Goal: Task Accomplishment & Management: Use online tool/utility

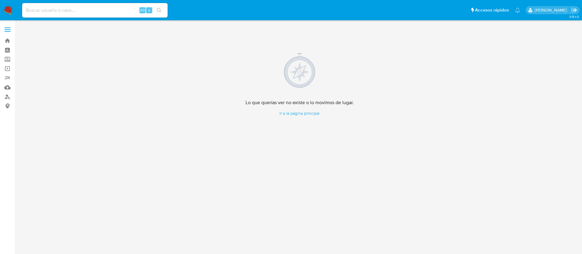
click at [8, 7] on img at bounding box center [8, 10] width 10 height 10
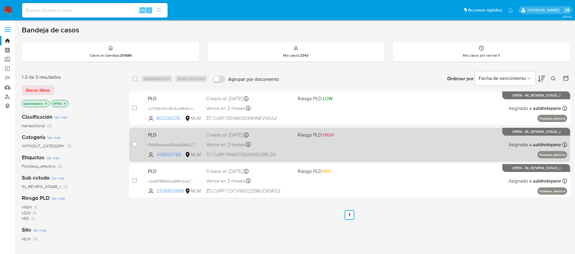
click at [354, 155] on div "PLD IfiW1Bktasmz93JfpaGMt2C7 498820788 MLM Riesgo PLD: HIGH Creado el: 12/08/20…" at bounding box center [355, 144] width 421 height 31
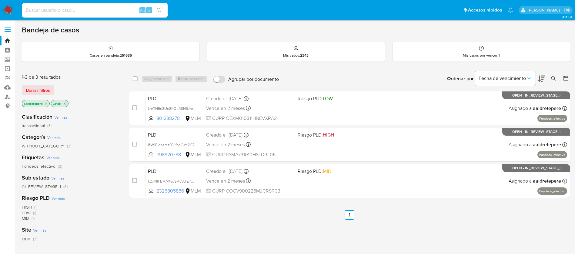
click at [4, 10] on img at bounding box center [8, 10] width 10 height 10
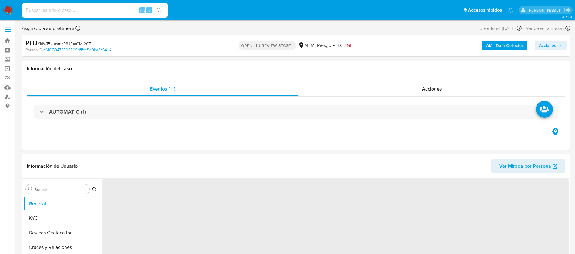
select select "10"
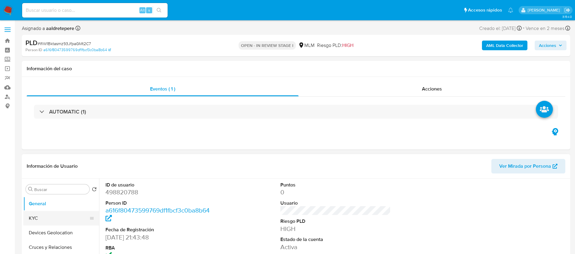
click at [33, 217] on button "KYC" at bounding box center [58, 218] width 71 height 15
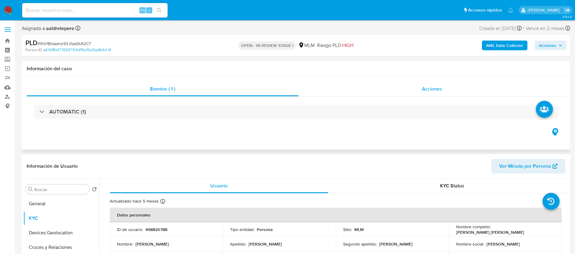
click at [430, 87] on span "Acciones" at bounding box center [432, 88] width 20 height 7
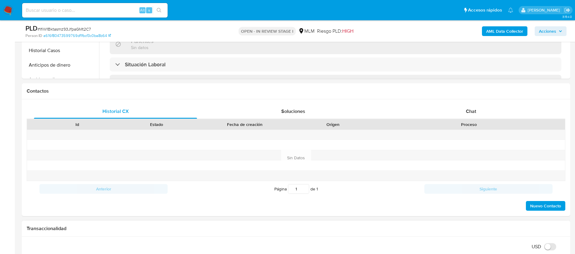
scroll to position [318, 0]
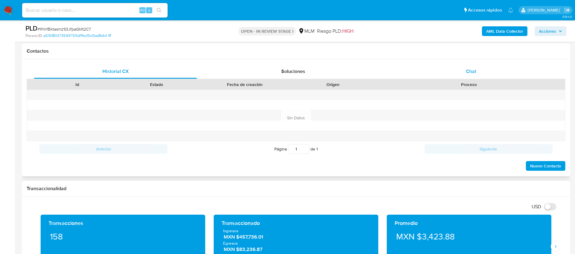
click at [471, 71] on span "Chat" at bounding box center [471, 71] width 10 height 7
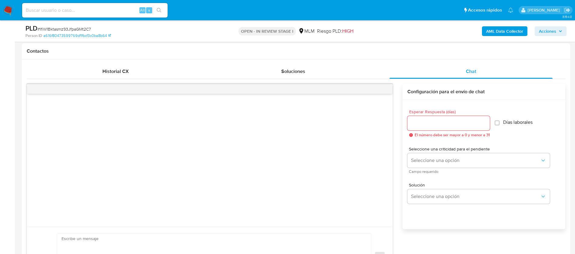
click at [456, 131] on div "Esperar Respuesta (días) El número debe ser mayor a 0 y menor a 31" at bounding box center [448, 124] width 82 height 28
click at [456, 121] on input "Esperar Respuesta (días)" at bounding box center [448, 123] width 82 height 8
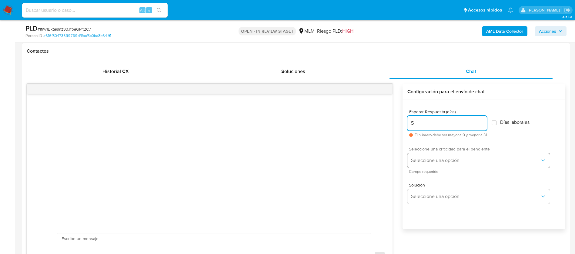
type input "5"
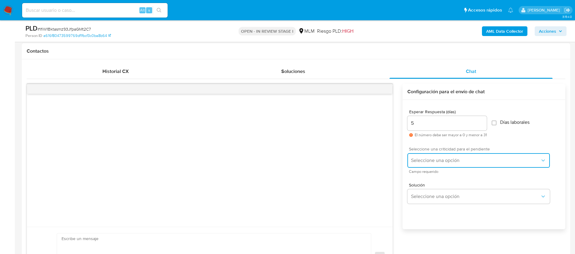
click at [433, 163] on span "Seleccione una opción" at bounding box center [475, 161] width 129 height 6
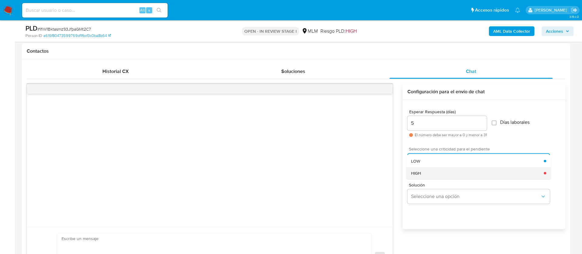
click at [425, 178] on div "HIGH" at bounding box center [477, 173] width 133 height 12
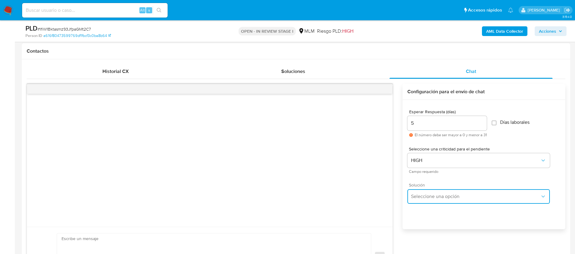
click at [425, 189] on button "Seleccione una opción" at bounding box center [478, 196] width 142 height 15
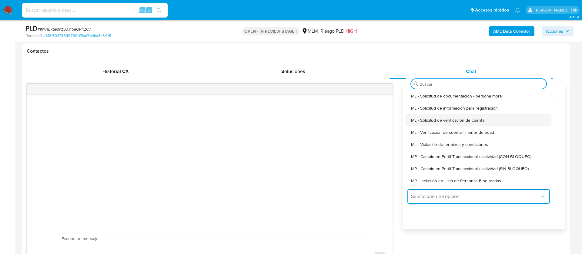
click at [427, 118] on span "ML - Solicitud de verificación de cuenta" at bounding box center [447, 120] width 73 height 5
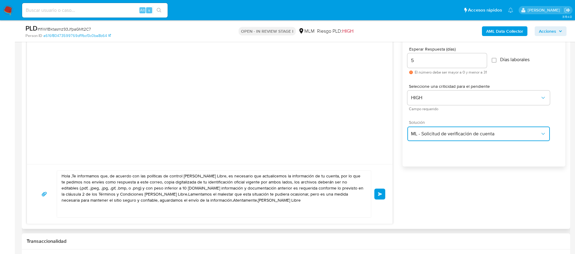
scroll to position [454, 0]
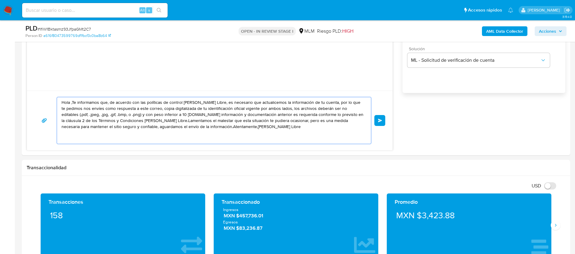
drag, startPoint x: 231, startPoint y: 131, endPoint x: 0, endPoint y: 68, distance: 239.2
click at [0, 68] on section "Bandeja Tablero Screening Búsqueda en Listas Watchlist Herramientas Operaciones…" at bounding box center [287, 239] width 575 height 1387
paste textarea "ESTIMADO ALEJANDRO PADILLA MORA, Te comunicamos que se ha identificado un cambi…"
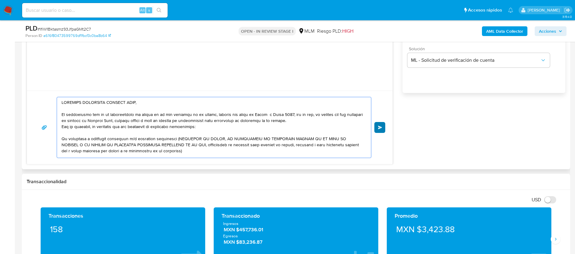
type textarea "ESTIMADO ALEJANDRO PADILLA MORA, Te comunicamos que se ha identificado un cambi…"
click at [380, 128] on span "Enviar" at bounding box center [380, 128] width 4 height 4
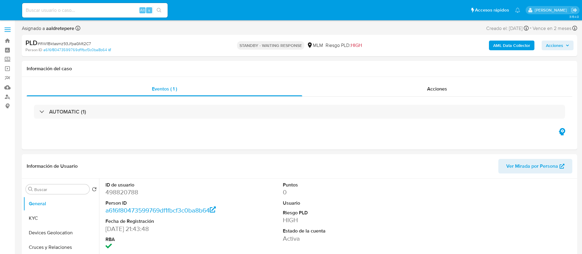
select select "10"
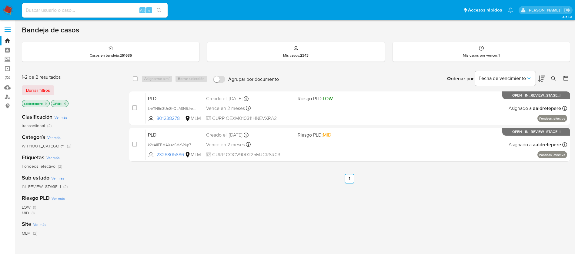
click at [112, 16] on div "Alt s" at bounding box center [94, 10] width 145 height 15
click at [115, 14] on div "Alt s" at bounding box center [94, 10] width 145 height 15
click at [120, 8] on input at bounding box center [94, 10] width 145 height 8
paste input "2463803029"
type input "2463803029"
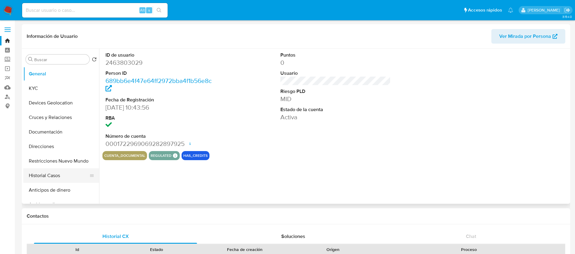
select select "10"
click at [53, 178] on button "Historial Casos" at bounding box center [58, 175] width 71 height 15
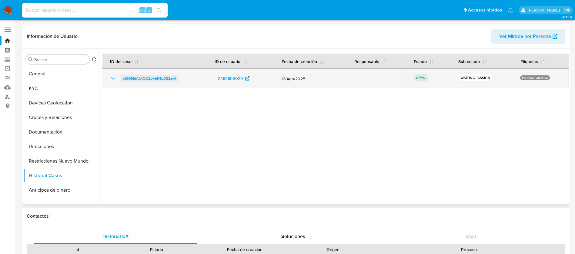
drag, startPoint x: 188, startPoint y: 78, endPoint x: 122, endPoint y: 79, distance: 66.1
click at [122, 79] on div "oj9GMdAJXOQ2LwbK4pOS2zwl" at bounding box center [155, 78] width 90 height 7
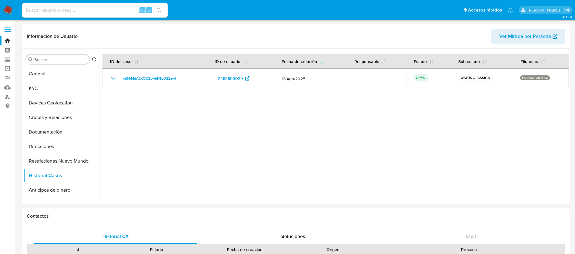
click at [8, 11] on img at bounding box center [8, 10] width 10 height 10
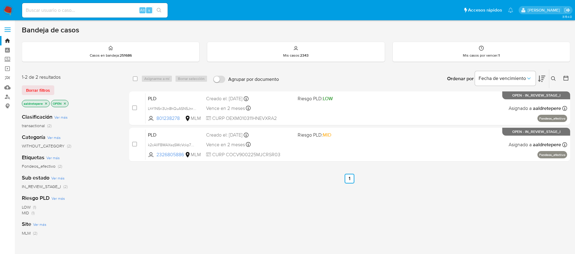
click at [8, 7] on img at bounding box center [8, 10] width 10 height 10
click at [554, 81] on icon at bounding box center [553, 78] width 5 height 5
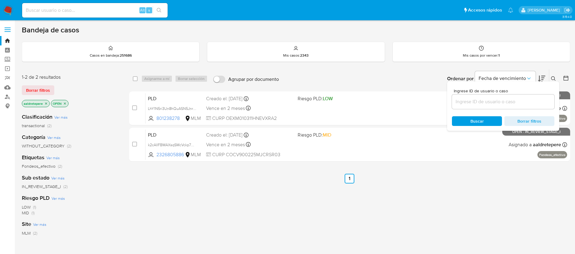
click at [526, 99] on input at bounding box center [503, 102] width 102 height 8
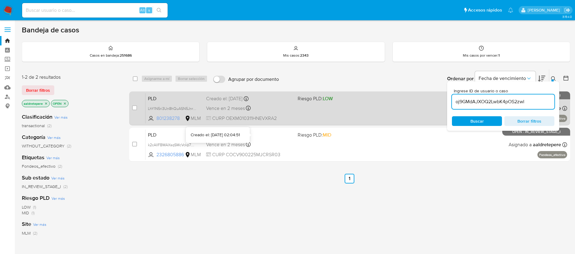
type input "oj9GMdAJXOQ2LwbK4pOS2zwl"
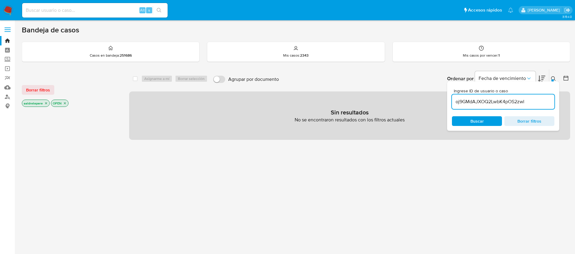
drag, startPoint x: 35, startPoint y: 92, endPoint x: 44, endPoint y: 93, distance: 9.6
click at [35, 92] on span "Borrar filtros" at bounding box center [38, 90] width 24 height 8
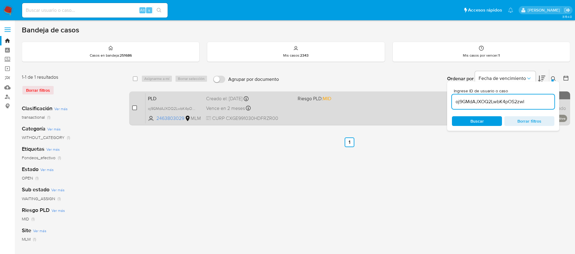
click at [135, 107] on input "checkbox" at bounding box center [134, 107] width 5 height 5
checkbox input "true"
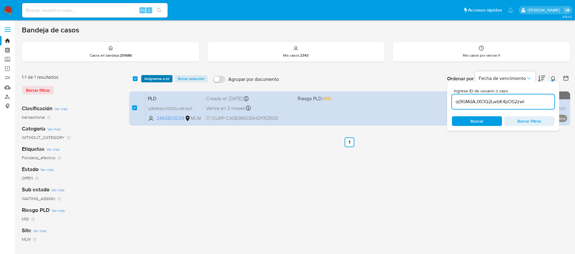
click at [154, 80] on span "Asignarme a mí" at bounding box center [156, 79] width 25 height 6
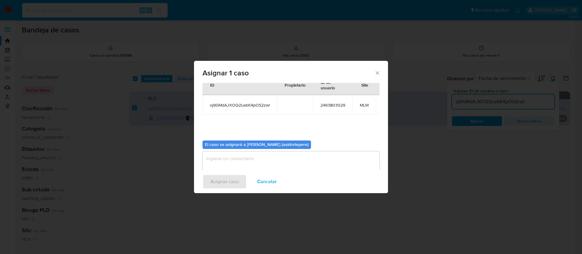
scroll to position [38, 0]
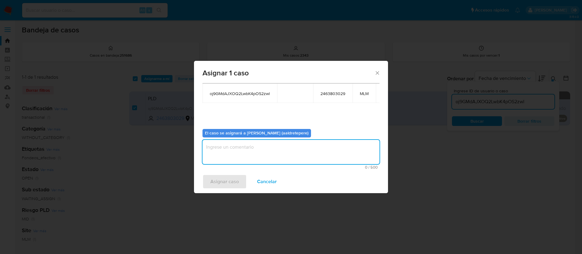
click at [234, 144] on textarea "assign-modal" at bounding box center [290, 152] width 177 height 24
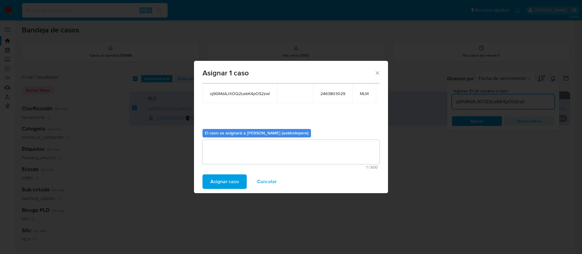
click at [230, 177] on span "Asignar caso" at bounding box center [224, 181] width 28 height 13
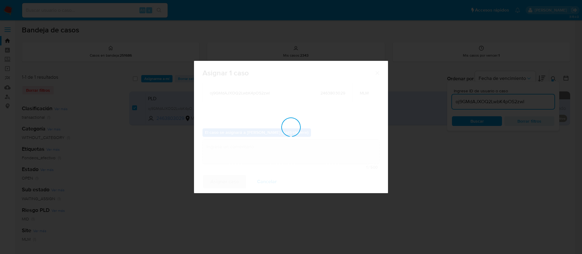
checkbox input "false"
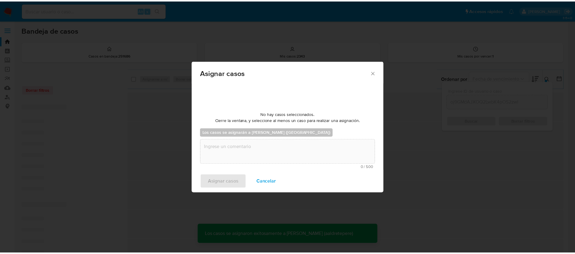
scroll to position [37, 0]
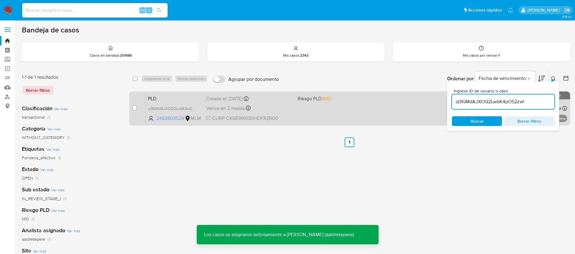
click at [311, 112] on div "PLD oj9GMdAJXOQ2LwbK4pOS2zwl 2463803029 MLM Riesgo PLD: MID Creado el: 12/08/20…" at bounding box center [355, 108] width 421 height 31
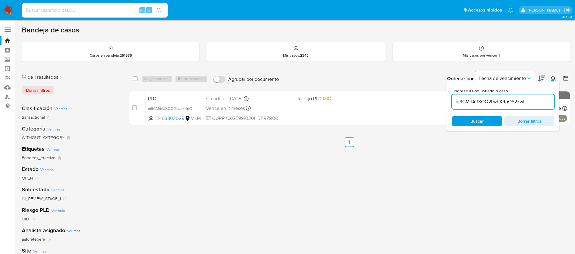
click at [13, 10] on img at bounding box center [8, 10] width 10 height 10
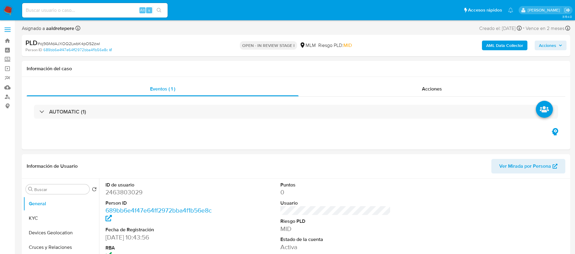
select select "10"
click at [65, 218] on button "KYC" at bounding box center [58, 218] width 71 height 15
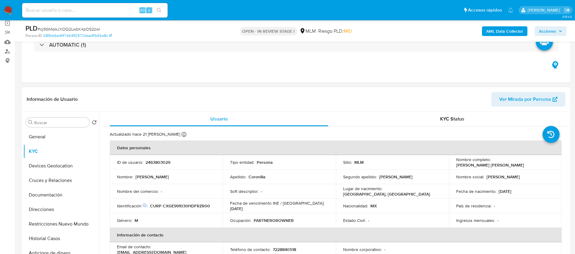
scroll to position [91, 0]
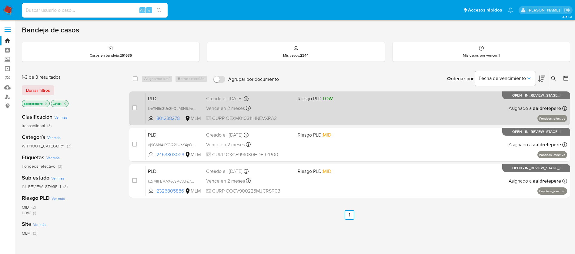
click at [246, 112] on div "PLD LhY1N5ri3Un8hQuASN5Jnrvp 801238278 MLM Riesgo PLD: LOW Creado el: [DATE] Cr…" at bounding box center [355, 108] width 421 height 31
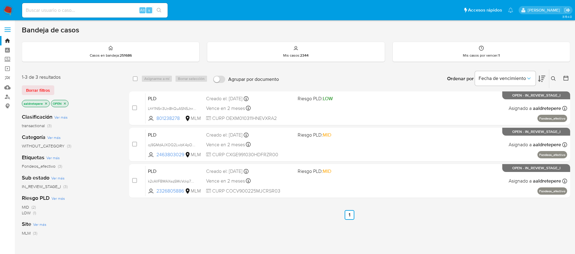
click at [8, 10] on img at bounding box center [8, 10] width 10 height 10
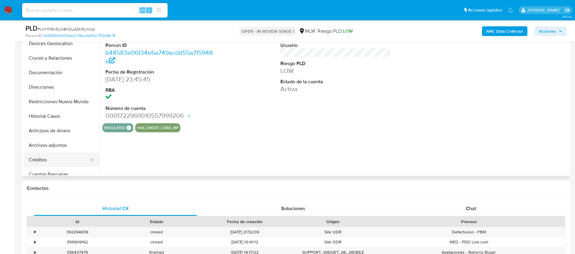
scroll to position [45, 0]
select select "10"
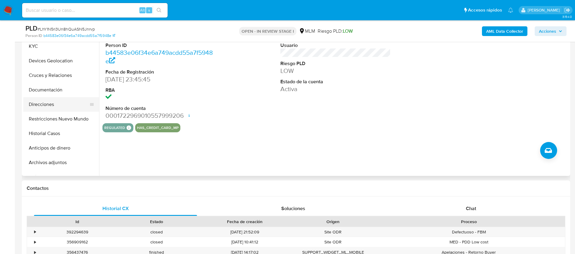
scroll to position [0, 0]
click at [43, 62] on button "KYC" at bounding box center [58, 60] width 71 height 15
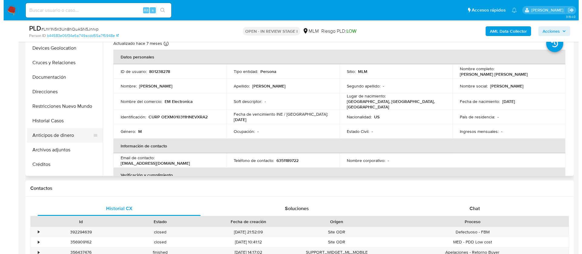
scroll to position [45, 0]
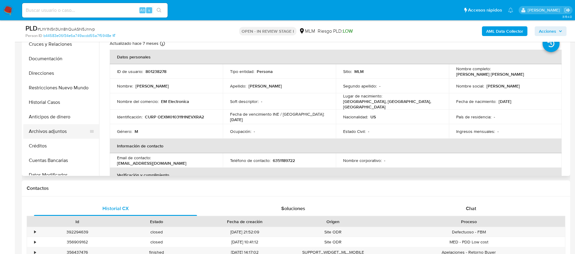
click at [47, 135] on button "Archivos adjuntos" at bounding box center [58, 131] width 71 height 15
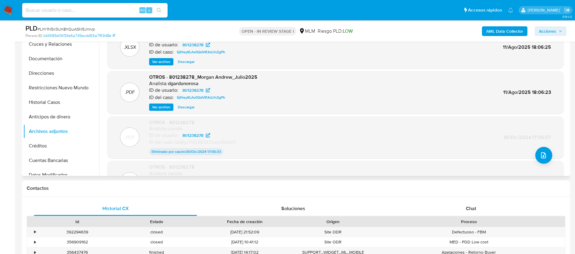
click at [557, 161] on div ".PDF OTROS - 801238278 Analista: casoto ID de usuario: 801238278 ID del caso: Q…" at bounding box center [335, 182] width 456 height 42
click at [543, 156] on icon "upload-file" at bounding box center [543, 155] width 5 height 6
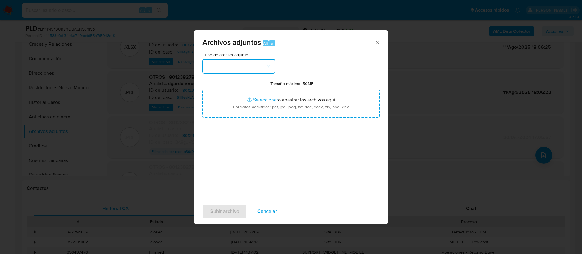
click at [246, 66] on button "button" at bounding box center [238, 66] width 73 height 15
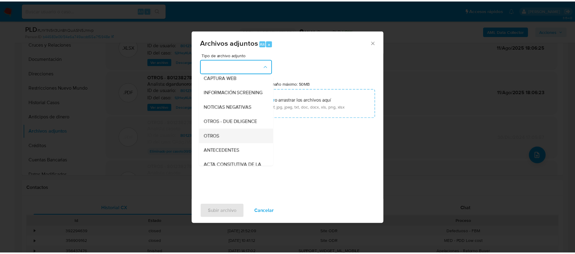
scroll to position [62, 0]
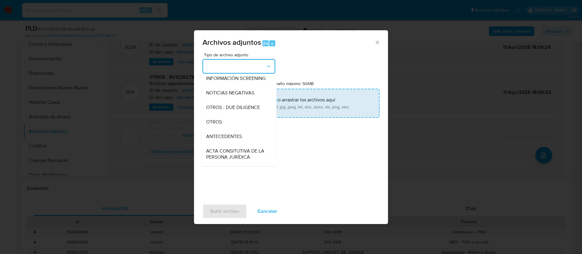
drag, startPoint x: 219, startPoint y: 125, endPoint x: 250, endPoint y: 111, distance: 33.6
click at [220, 124] on div "OTROS" at bounding box center [237, 122] width 62 height 15
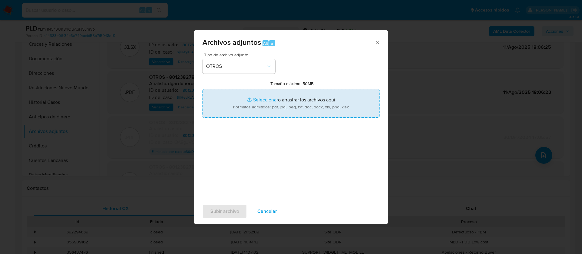
click at [256, 107] on input "Tamaño máximo: 50MB Seleccionar archivos" at bounding box center [290, 103] width 177 height 29
type input "C:\fakepath\801238278_MORGAN ANDREW OVERHOLT_AGOSTO 2025.pdf"
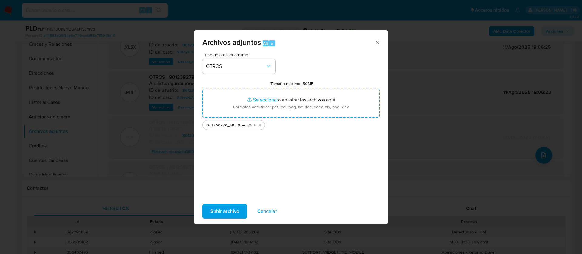
click at [218, 211] on span "Subir archivo" at bounding box center [224, 211] width 29 height 13
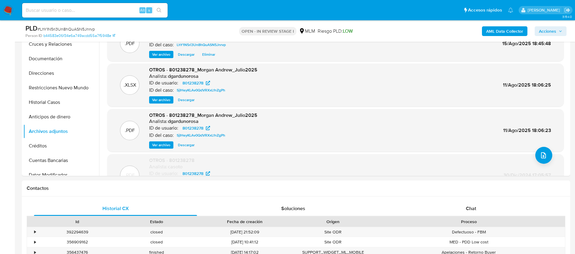
click at [545, 32] on span "Acciones" at bounding box center [547, 31] width 17 height 10
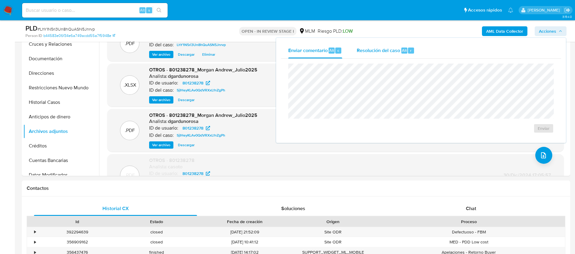
click at [376, 55] on div "Resolución del caso Alt r" at bounding box center [386, 51] width 58 height 16
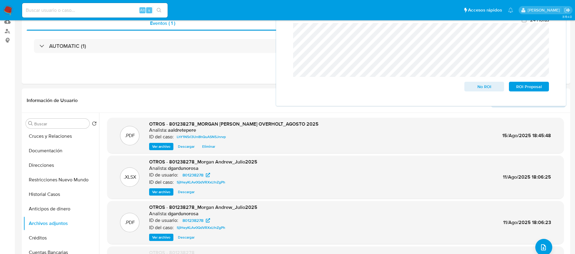
scroll to position [0, 0]
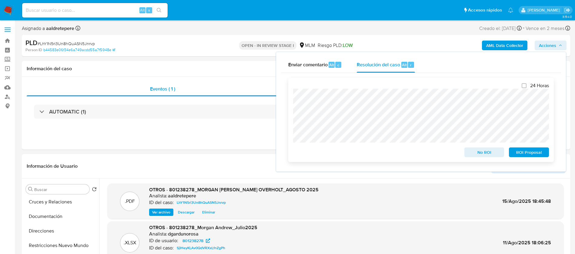
click at [480, 156] on span "No ROI" at bounding box center [484, 152] width 32 height 8
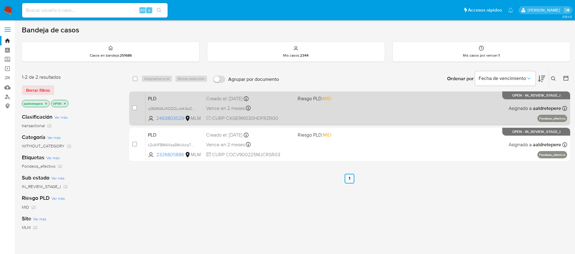
click at [277, 112] on div "PLD oj9GMdAJXOQ2LwbK4pOS2zwl 2463803029 MLM Riesgo PLD: MID Creado el: 12/08/20…" at bounding box center [355, 108] width 421 height 31
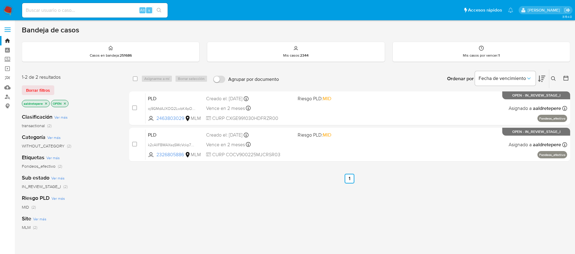
click at [97, 11] on input at bounding box center [94, 10] width 145 height 8
paste input "2326805886"
type input "2326805886"
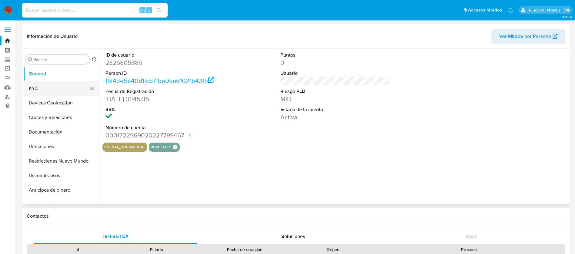
select select "10"
drag, startPoint x: 64, startPoint y: 92, endPoint x: 62, endPoint y: 87, distance: 5.7
click at [63, 92] on button "KYC" at bounding box center [58, 88] width 71 height 15
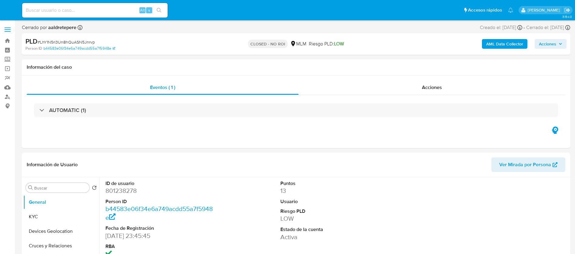
select select "10"
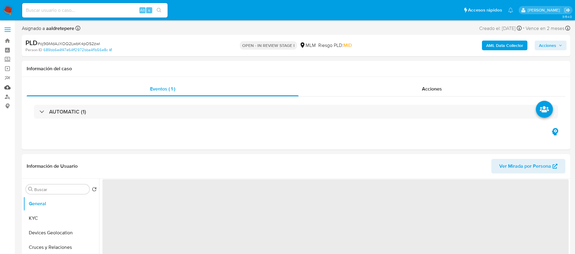
click at [7, 87] on link "Mulan" at bounding box center [36, 87] width 72 height 9
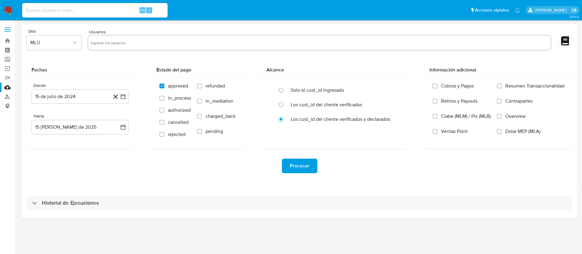
drag, startPoint x: 180, startPoint y: 39, endPoint x: 182, endPoint y: 43, distance: 4.3
click at [181, 42] on input "text" at bounding box center [320, 43] width 458 height 10
paste input "2463803029"
type input "2463803029"
click at [55, 47] on button "MLU" at bounding box center [54, 42] width 55 height 15
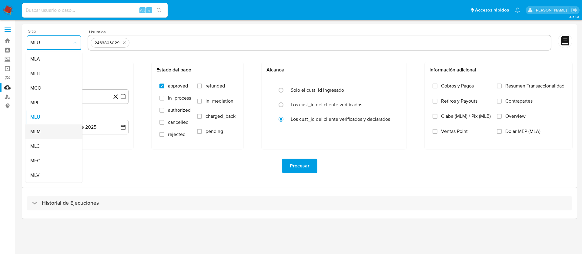
click at [58, 132] on div "MLM" at bounding box center [52, 132] width 44 height 15
click at [88, 95] on button "15 de julio de 2024" at bounding box center [80, 96] width 97 height 15
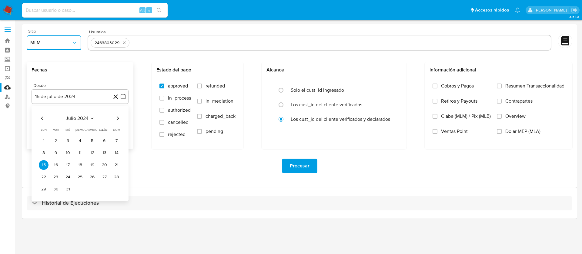
click at [79, 120] on span "julio 2024" at bounding box center [77, 118] width 23 height 6
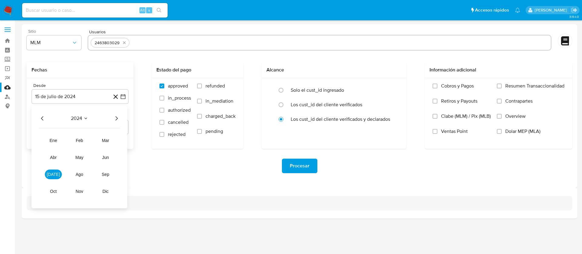
click at [117, 120] on icon "Año siguiente" at bounding box center [116, 118] width 7 height 7
click at [106, 142] on span "mar" at bounding box center [105, 140] width 7 height 5
click at [106, 141] on button "1" at bounding box center [104, 141] width 10 height 10
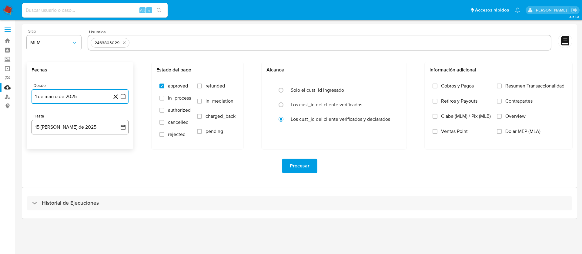
click at [86, 132] on button "15 [PERSON_NAME] de 2025" at bounding box center [80, 127] width 97 height 15
click at [42, 150] on icon "Mes anterior" at bounding box center [42, 148] width 7 height 7
click at [79, 220] on button "31" at bounding box center [80, 220] width 10 height 10
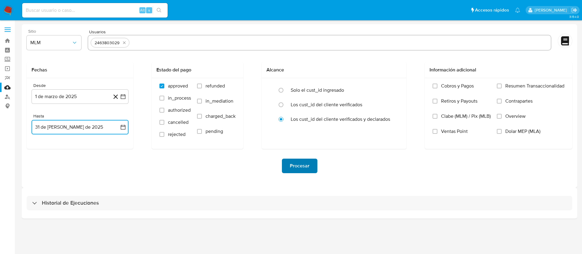
click at [298, 161] on span "Procesar" at bounding box center [300, 165] width 20 height 13
